Goal: Find specific page/section: Find specific page/section

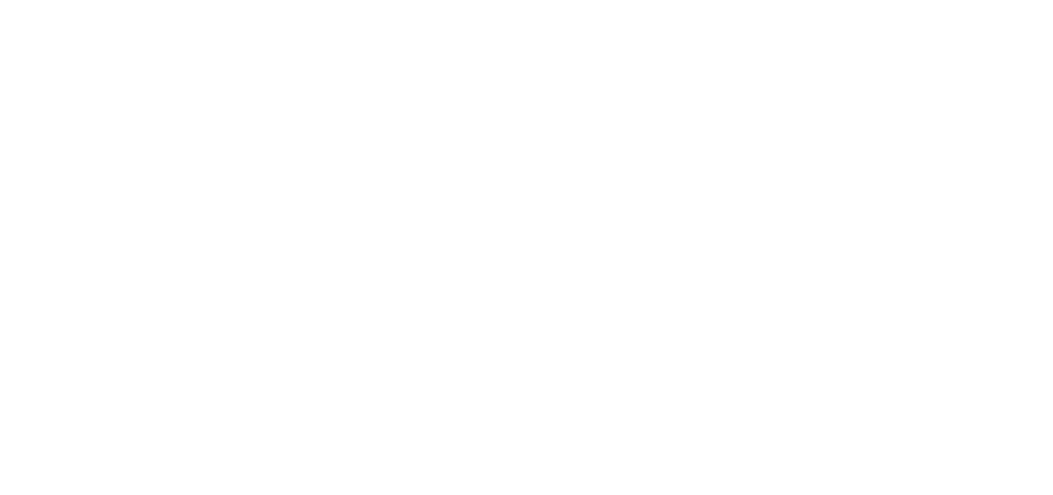
scroll to position [11, 0]
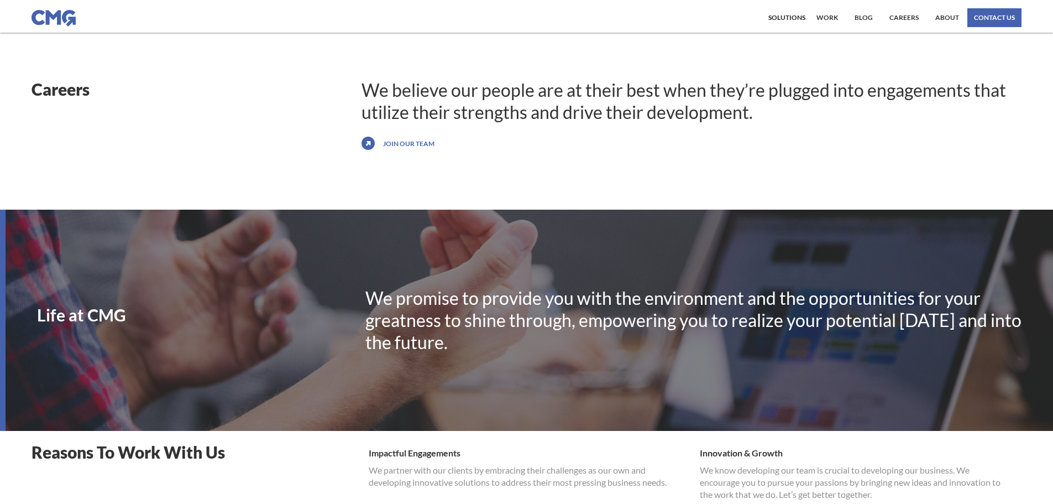
click at [403, 143] on link "Join our team" at bounding box center [408, 143] width 57 height 18
